Goal: Task Accomplishment & Management: Use online tool/utility

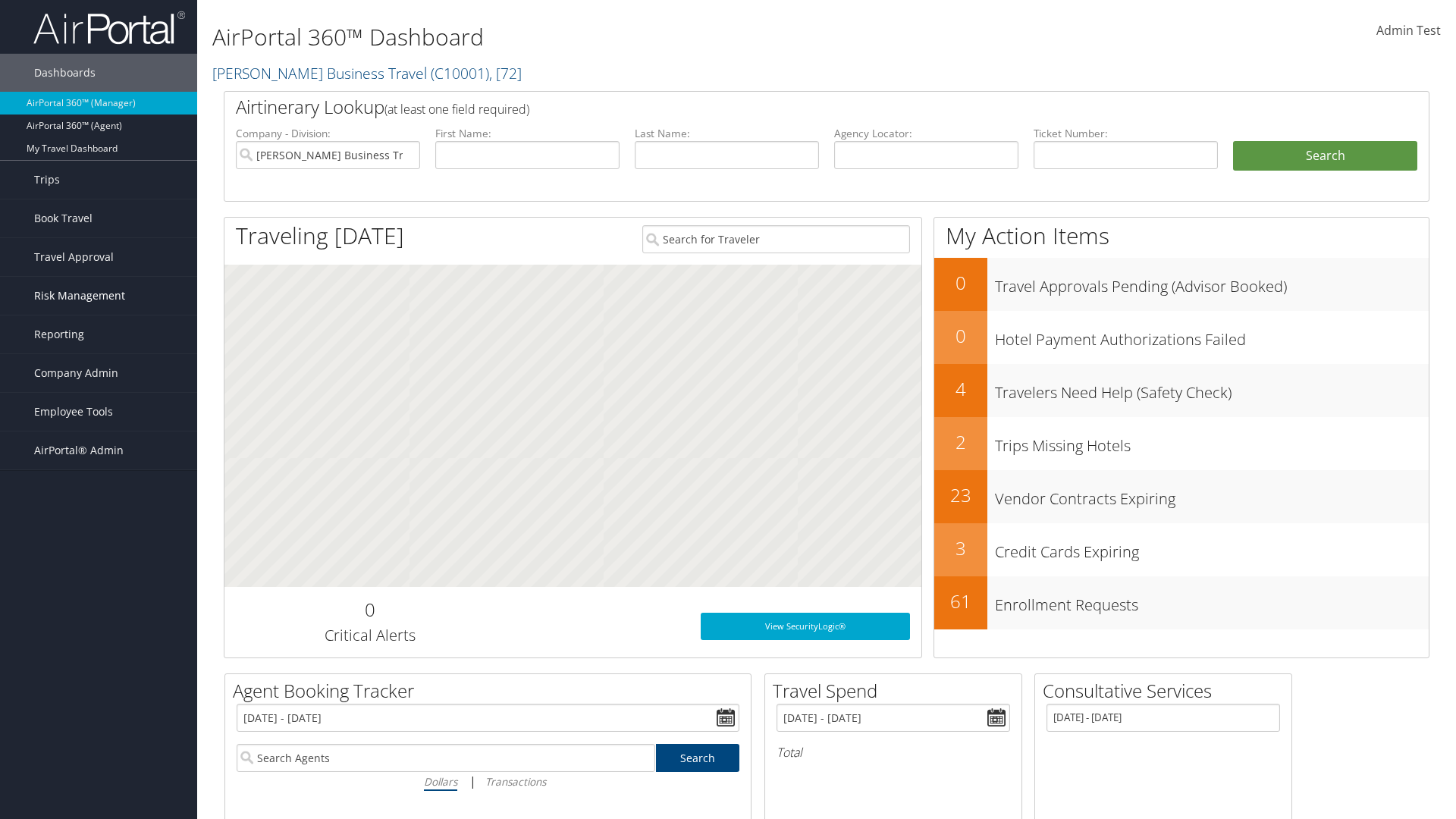
click at [98, 296] on span "Risk Management" at bounding box center [79, 295] width 91 height 38
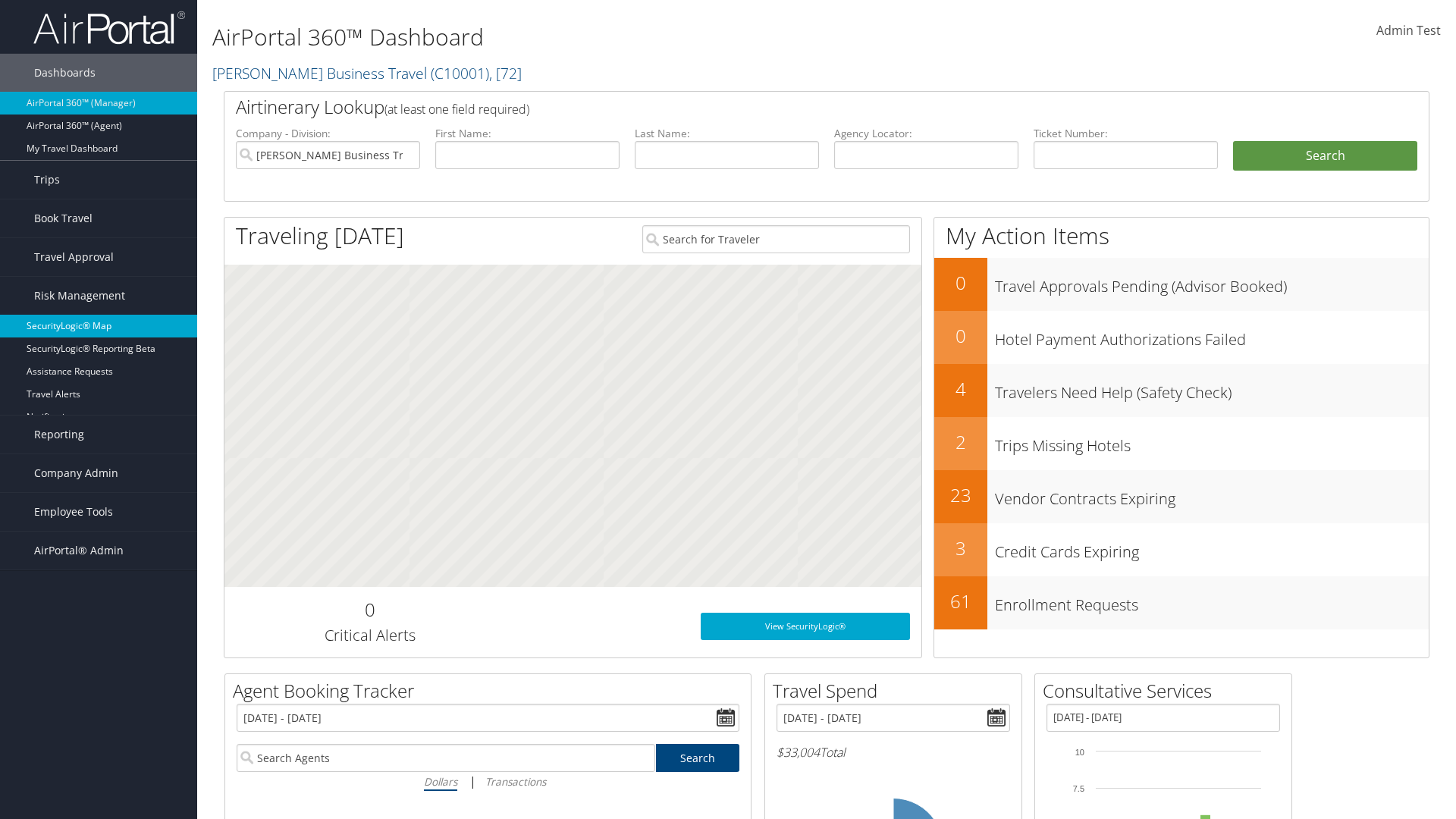
click at [98, 326] on link "SecurityLogic® Map" at bounding box center [98, 326] width 197 height 23
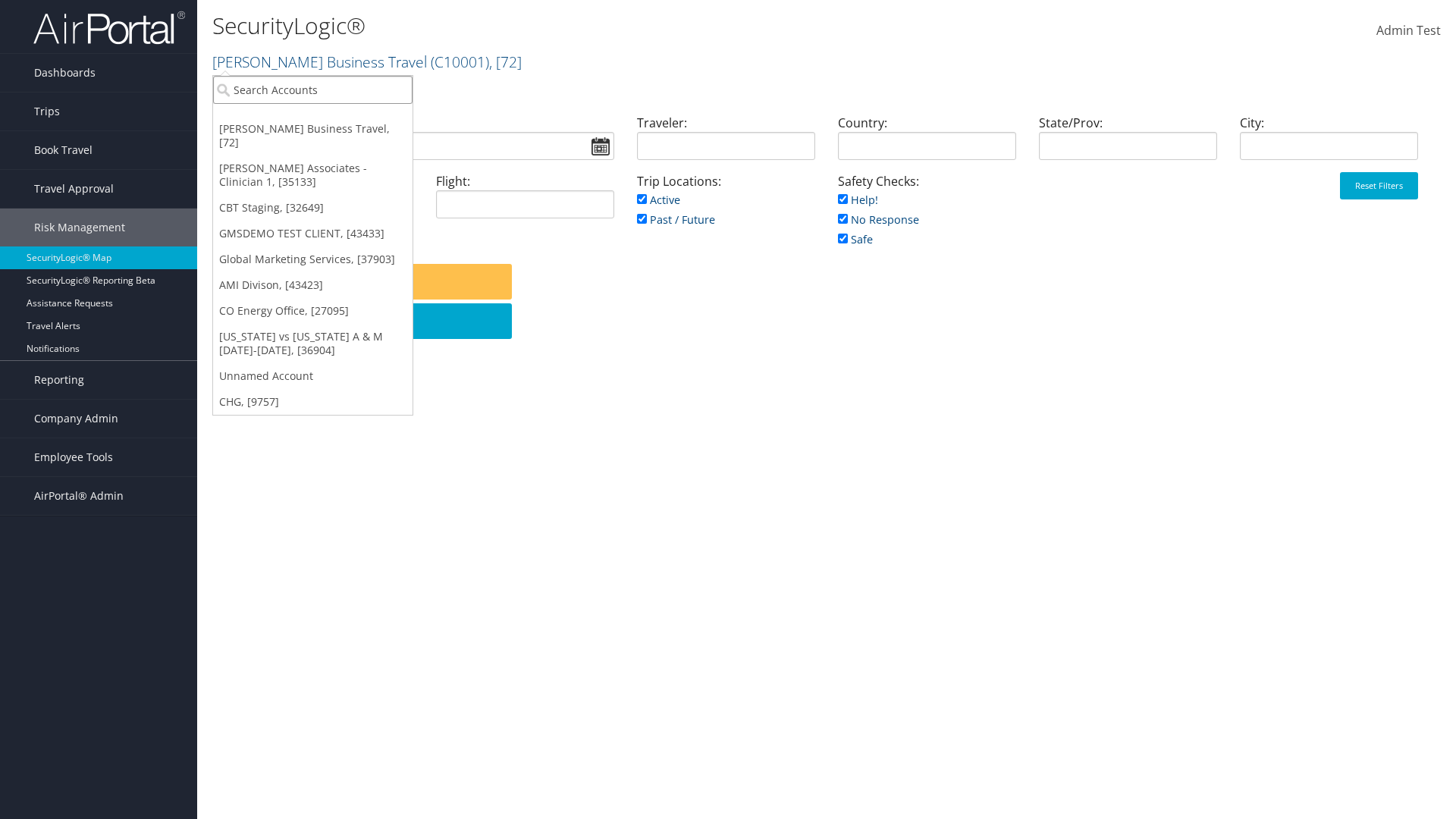
click at [312, 90] on input "search" at bounding box center [312, 90] width 200 height 28
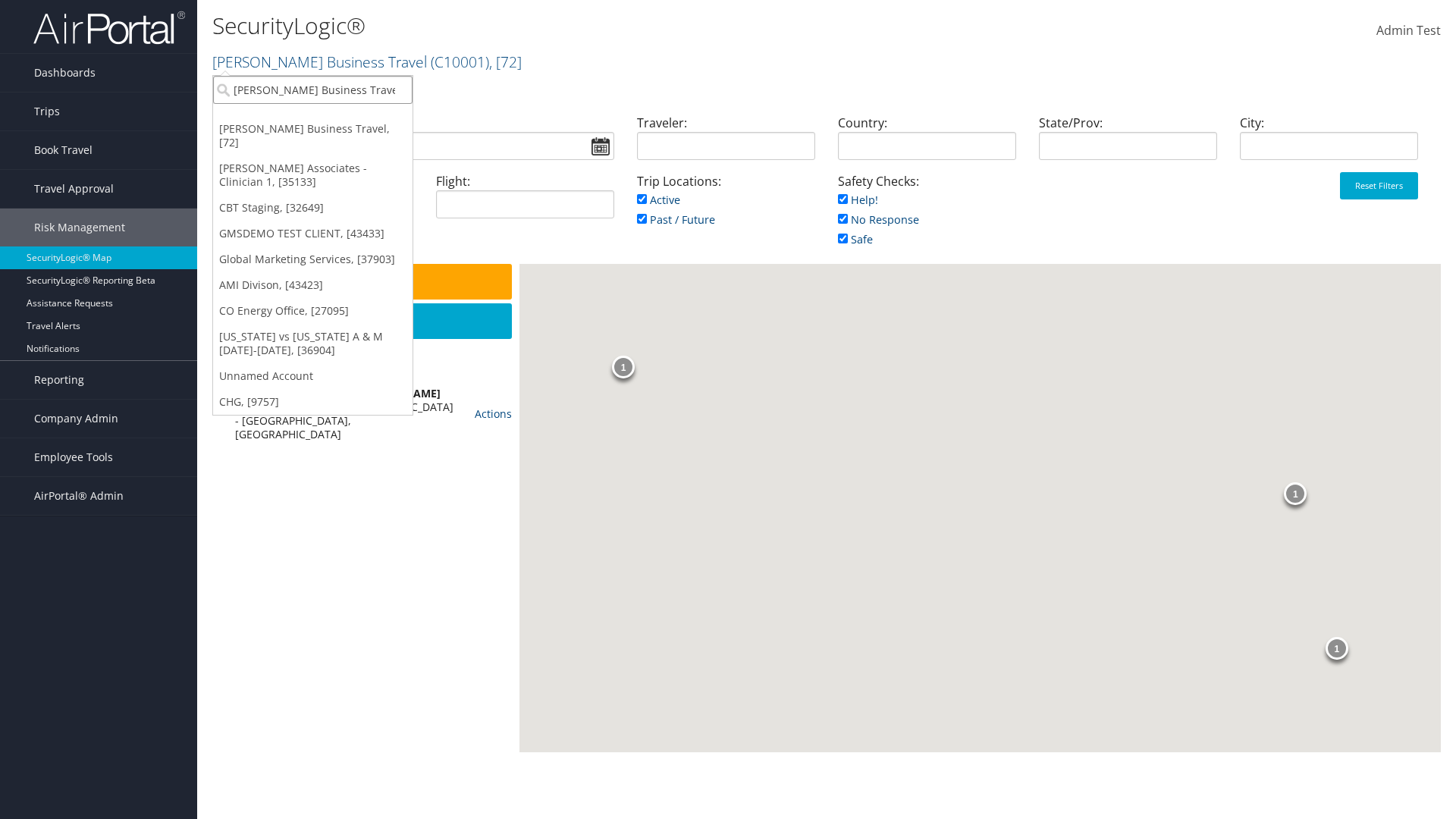
type input "[PERSON_NAME] Business Travel"
click at [333, 131] on div "Account" at bounding box center [334, 130] width 259 height 13
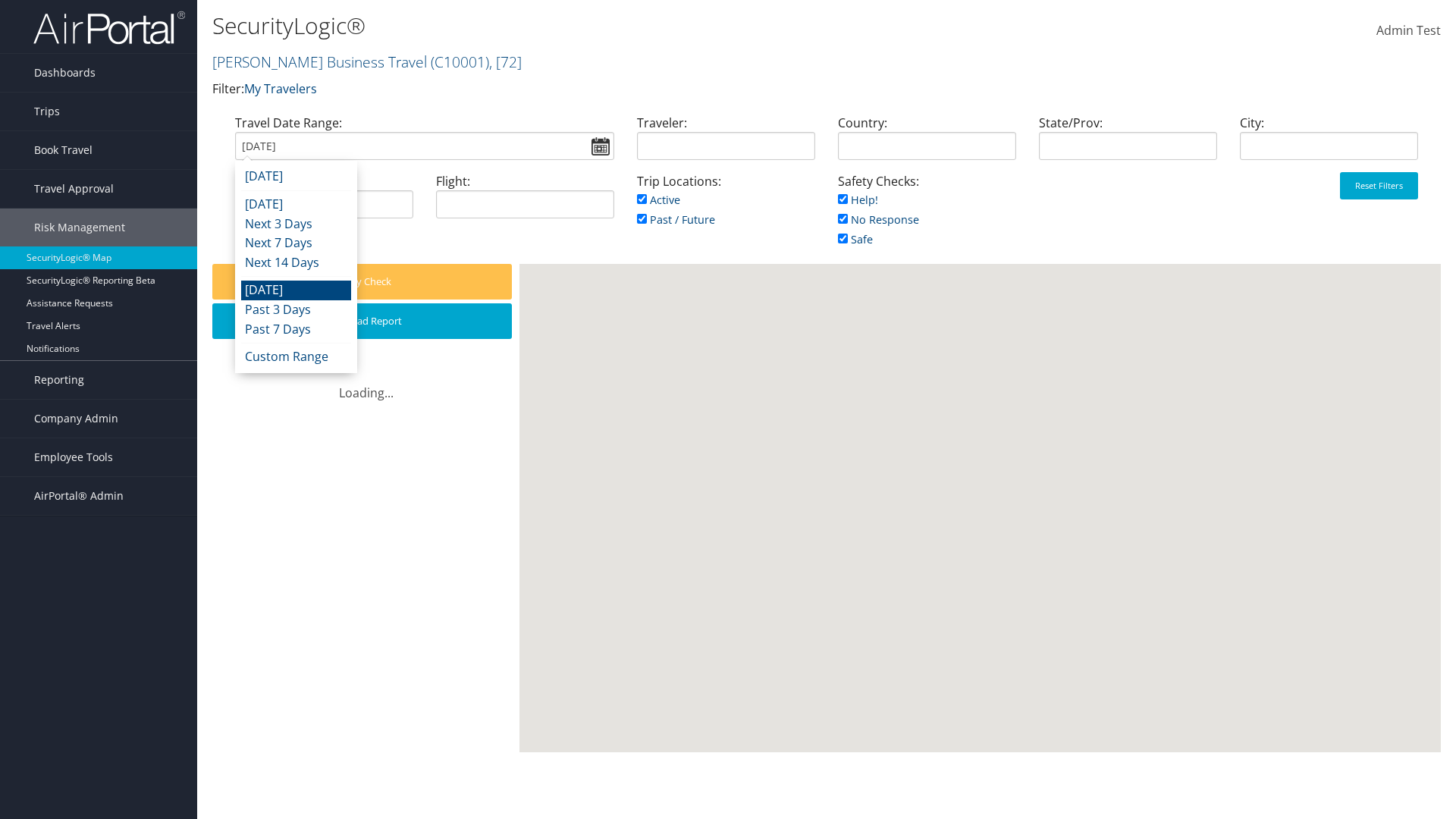
click at [424, 145] on input "[DATE]" at bounding box center [425, 146] width 380 height 28
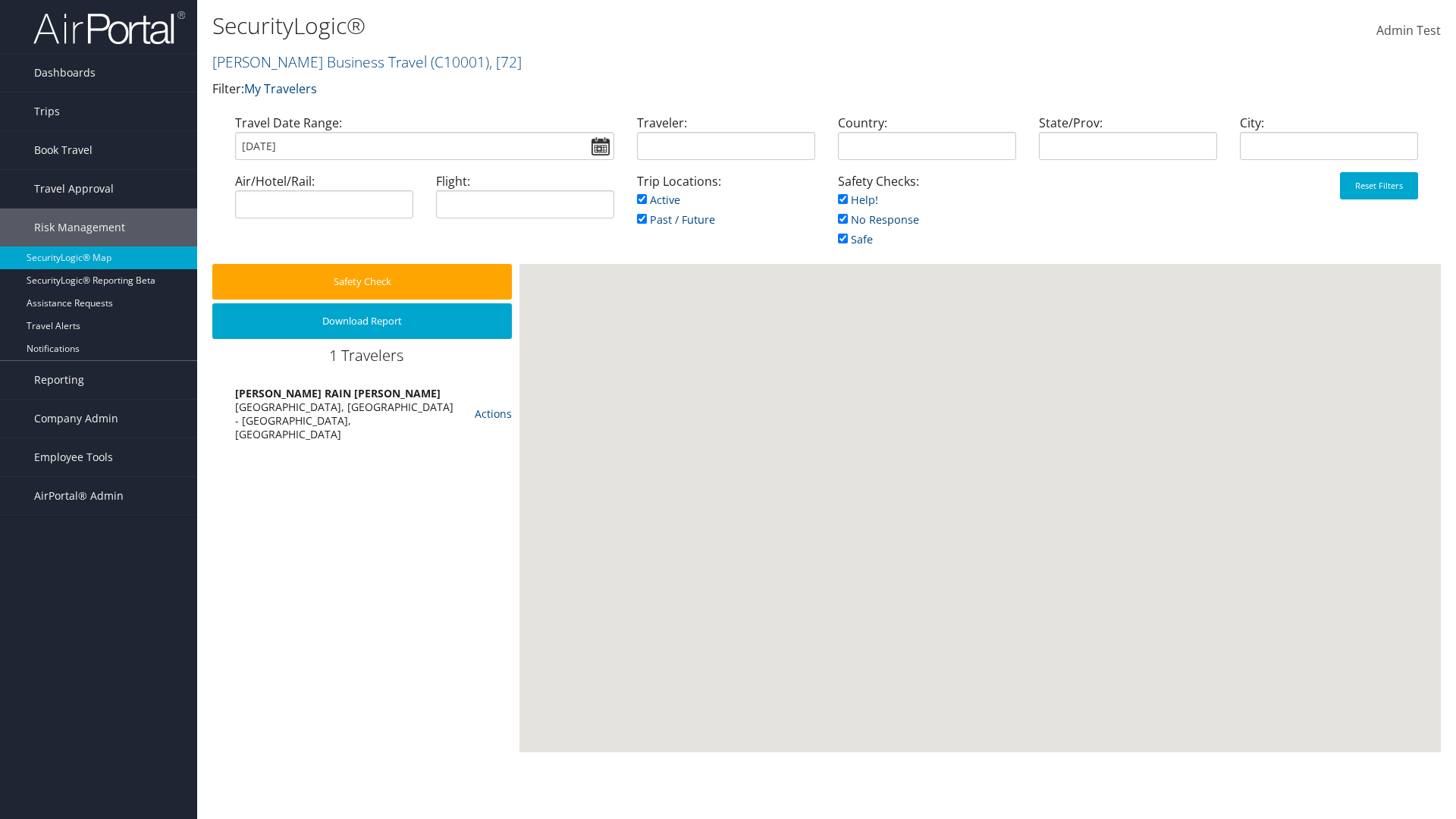
click at [424, 145] on input "[DATE]" at bounding box center [425, 146] width 380 height 28
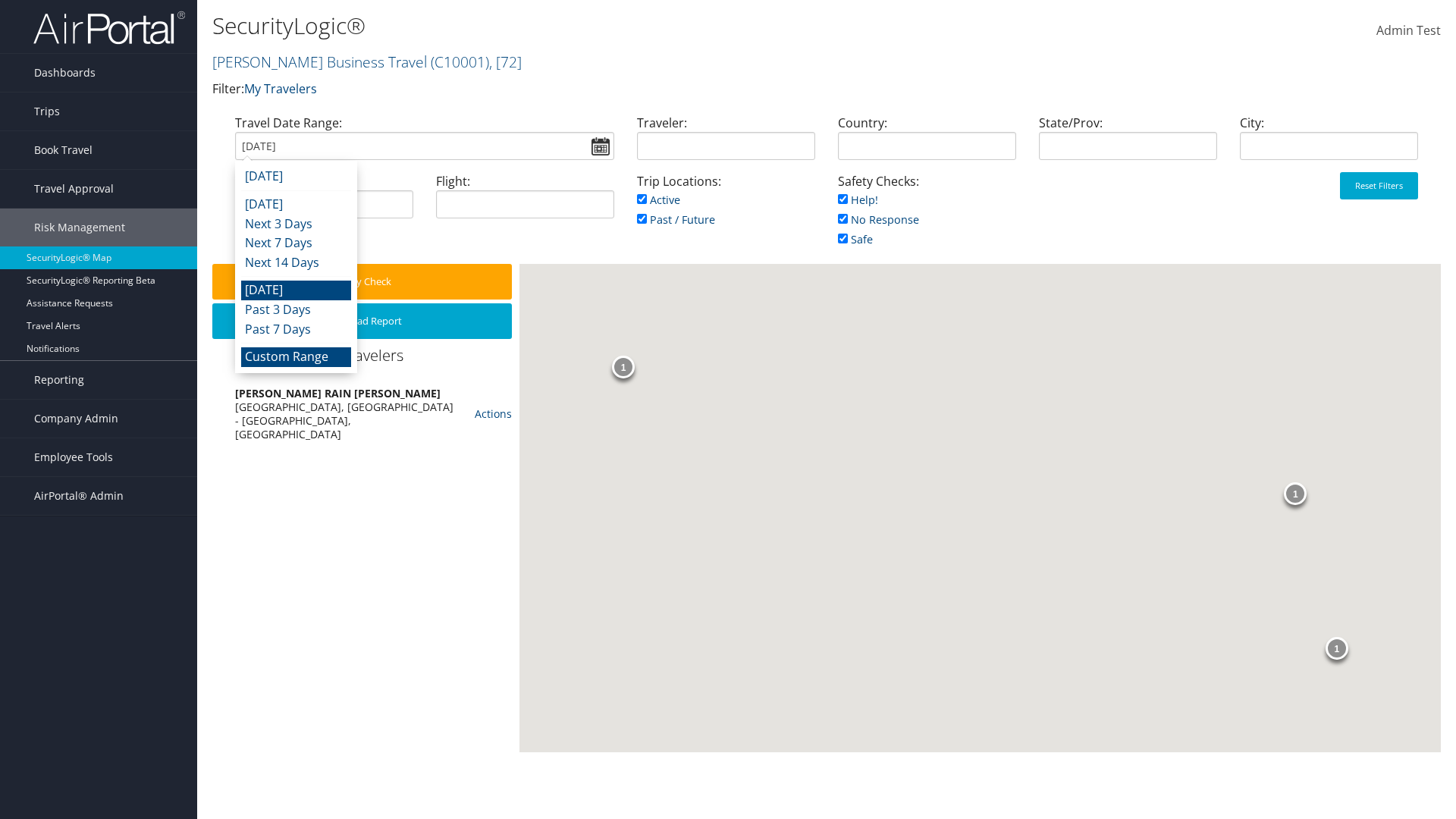
click at [296, 356] on li "Custom Range" at bounding box center [296, 357] width 110 height 20
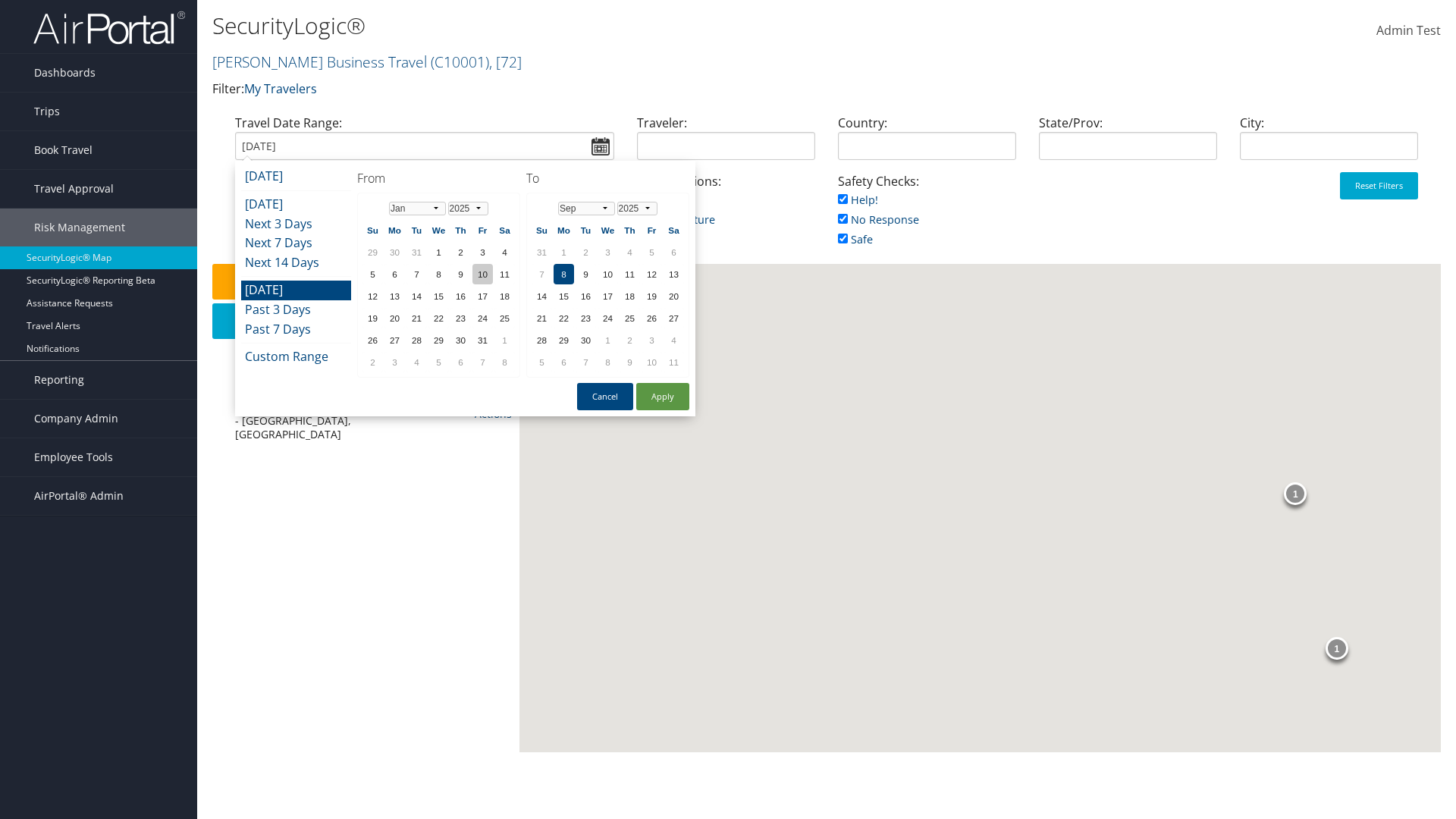
click at [482, 274] on td "10" at bounding box center [482, 274] width 20 height 20
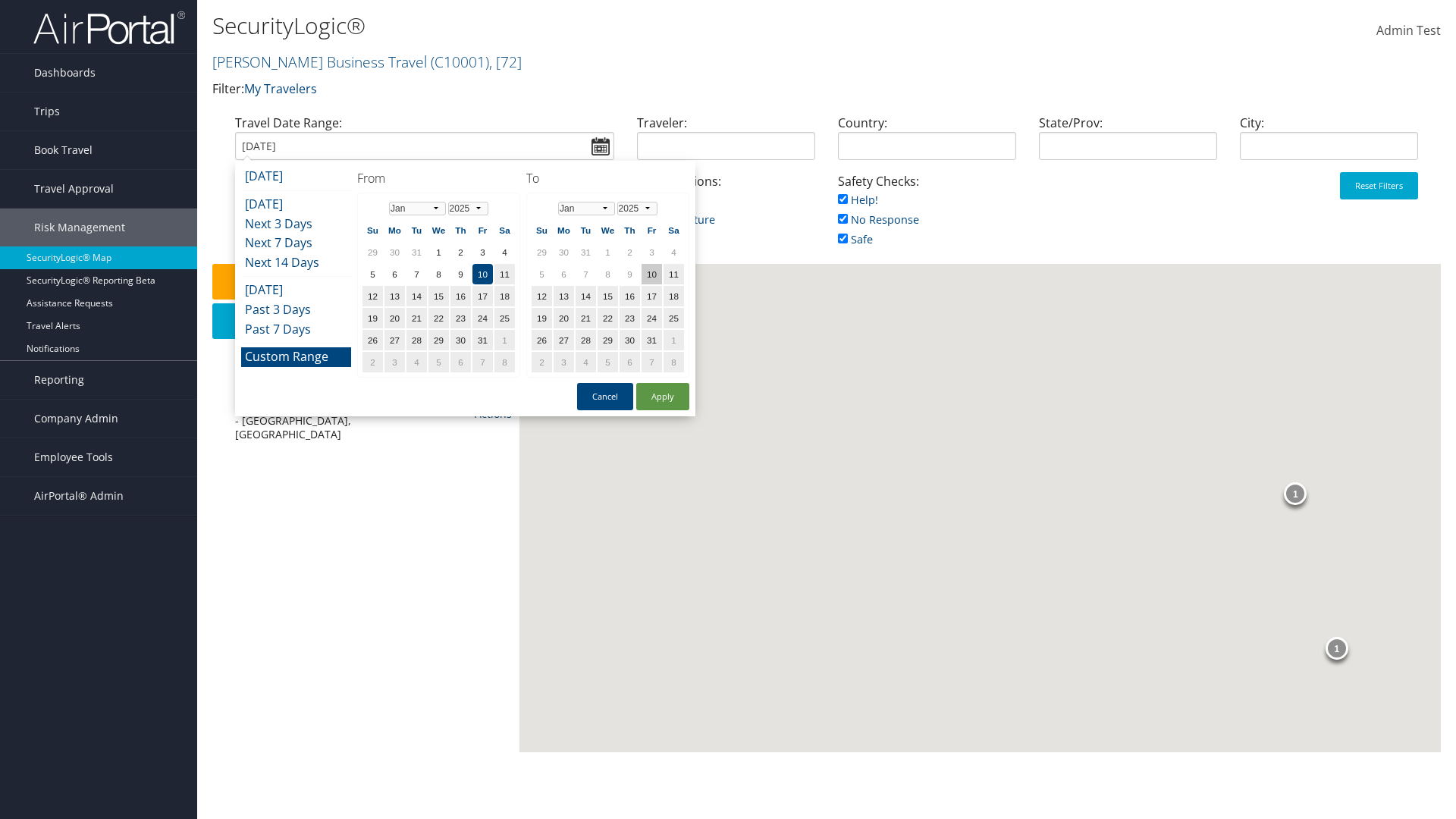
click at [652, 274] on td "10" at bounding box center [652, 274] width 20 height 20
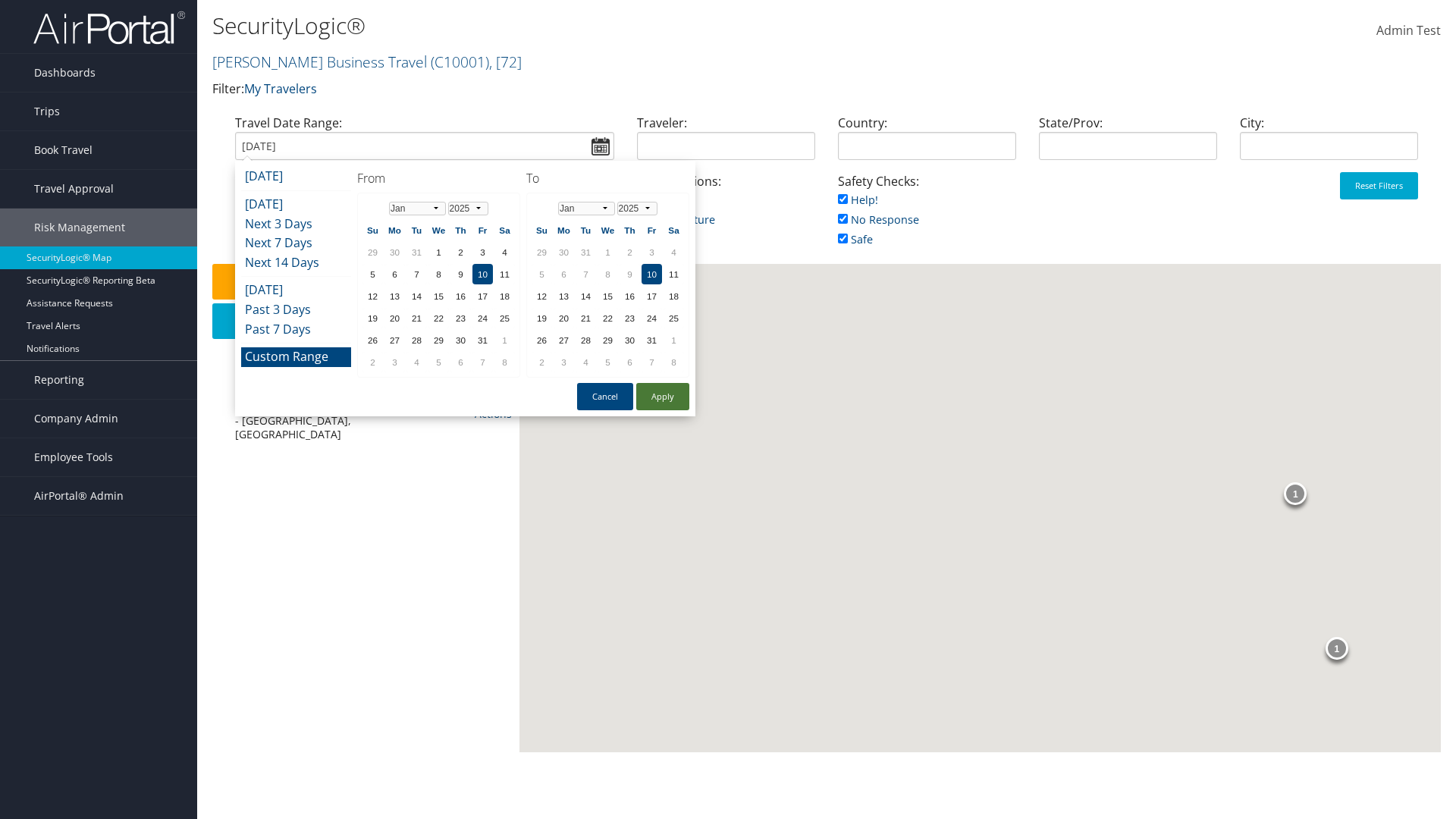
click at [663, 396] on button "Apply" at bounding box center [663, 396] width 53 height 27
type input "[DATE]"
